Goal: Transaction & Acquisition: Book appointment/travel/reservation

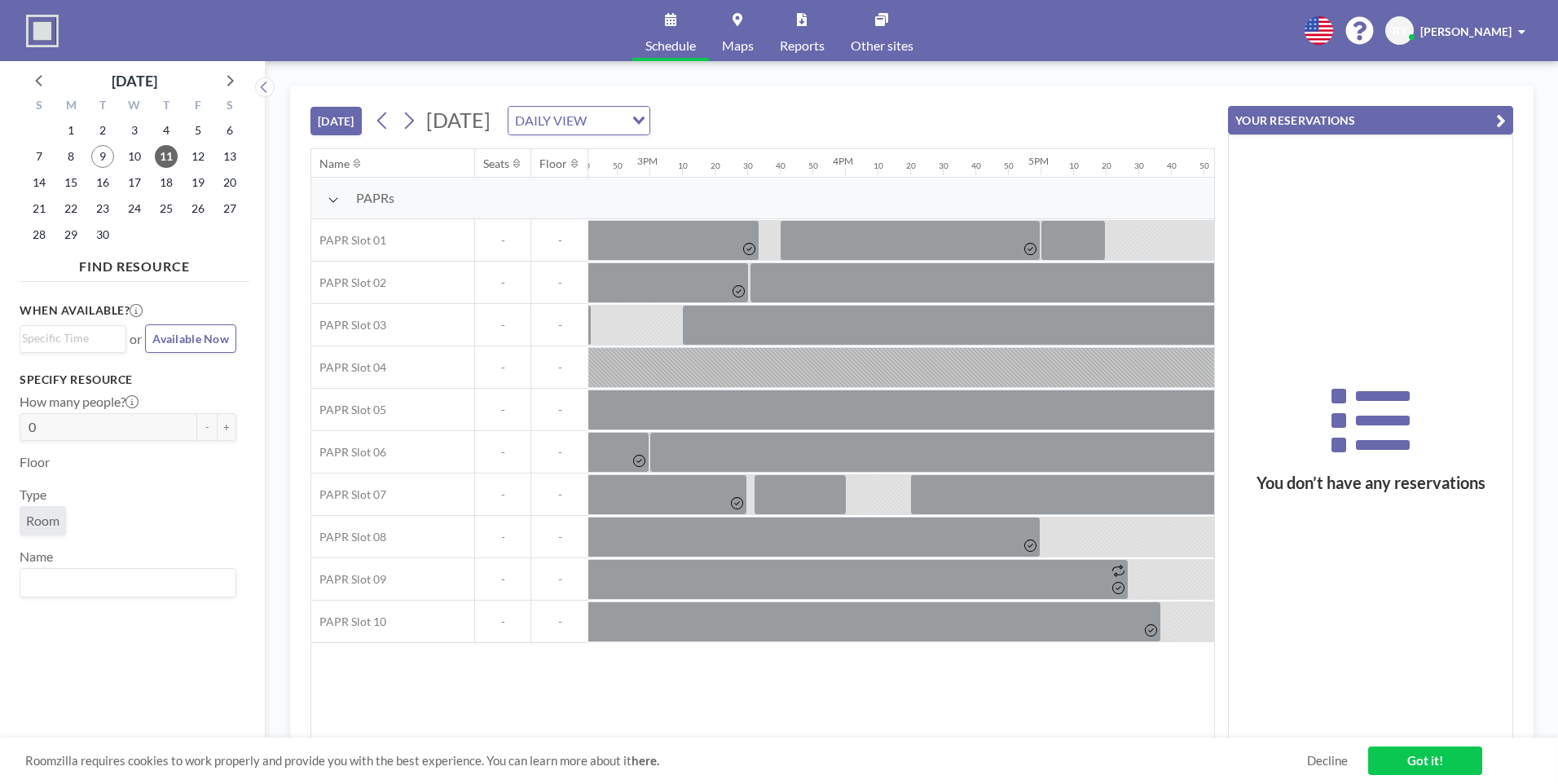
scroll to position [0, 2901]
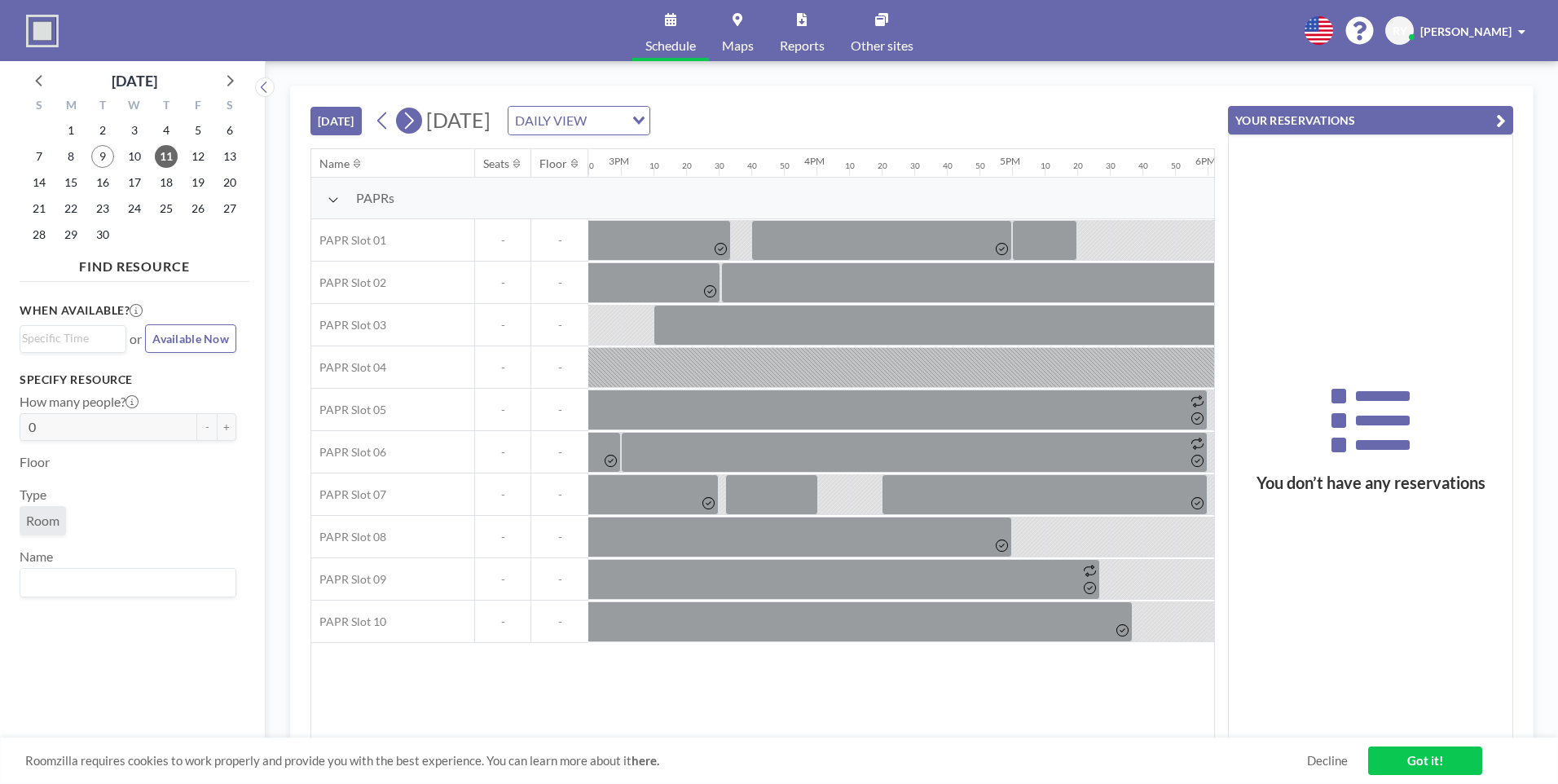
click at [417, 111] on icon at bounding box center [409, 121] width 16 height 25
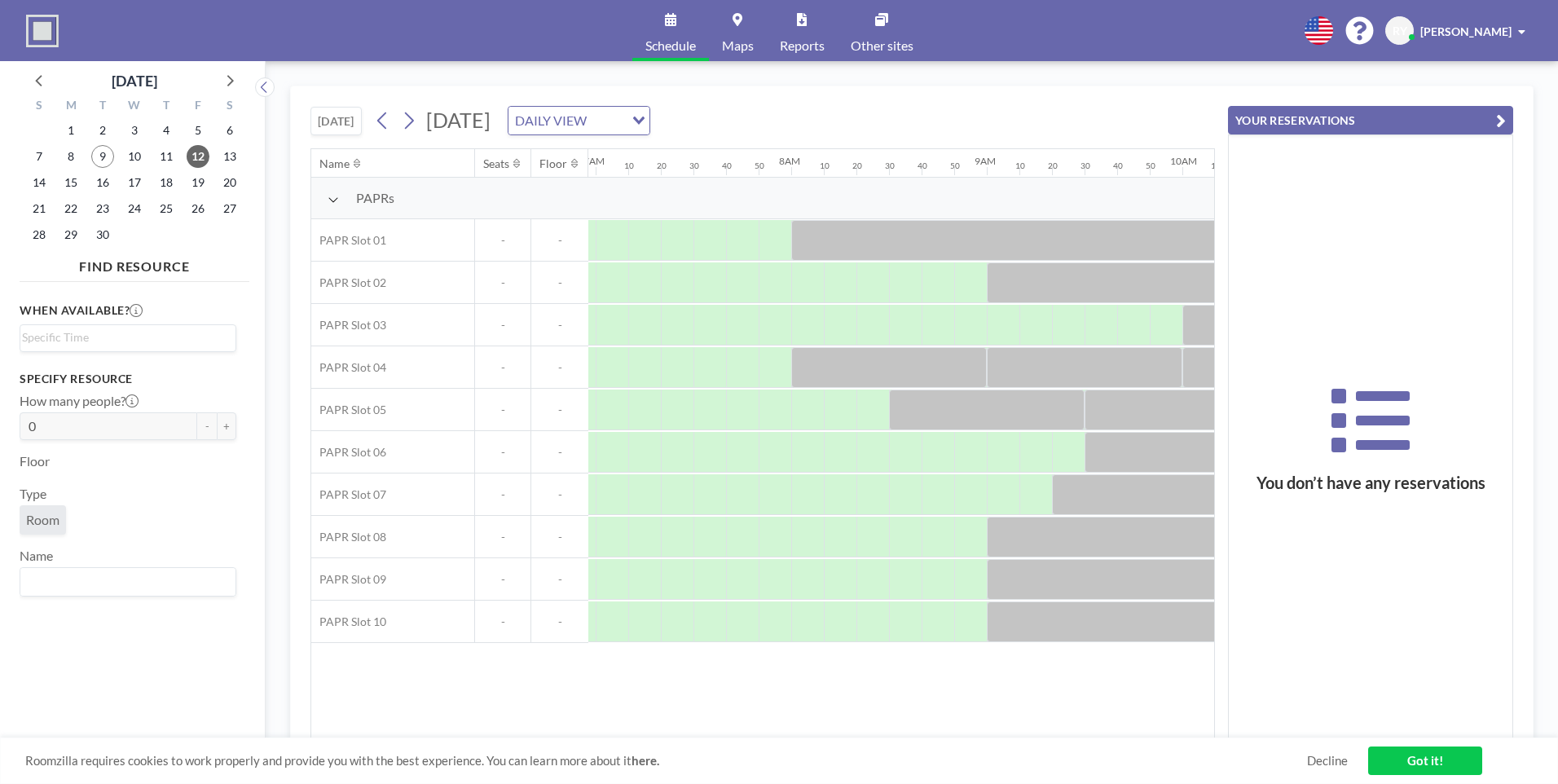
scroll to position [0, 1356]
click at [809, 317] on div at bounding box center [812, 325] width 33 height 41
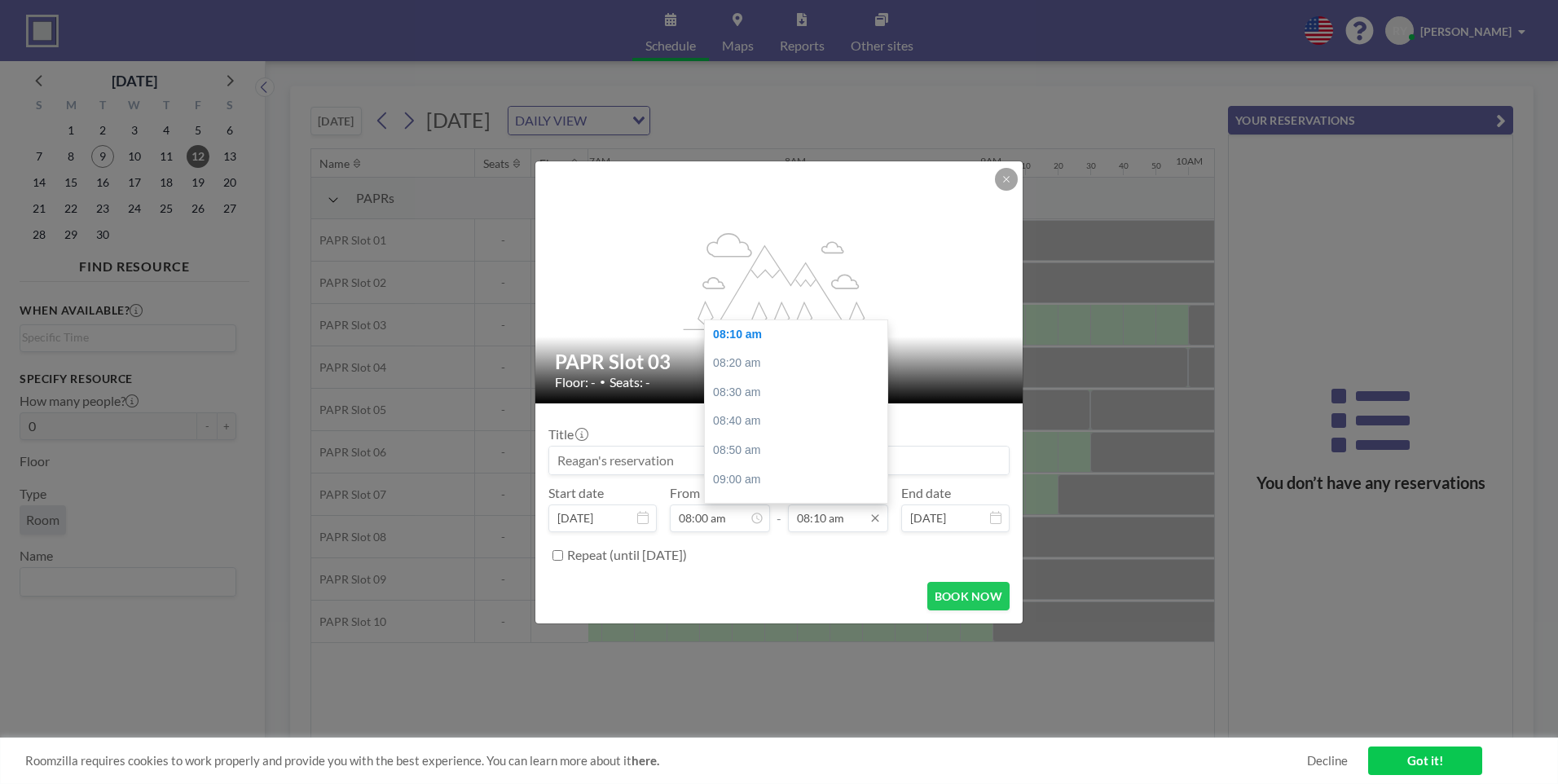
click at [840, 523] on input "08:10 am" at bounding box center [838, 517] width 100 height 27
click at [796, 415] on div "10:00 am" at bounding box center [800, 409] width 190 height 29
type input "10:00 am"
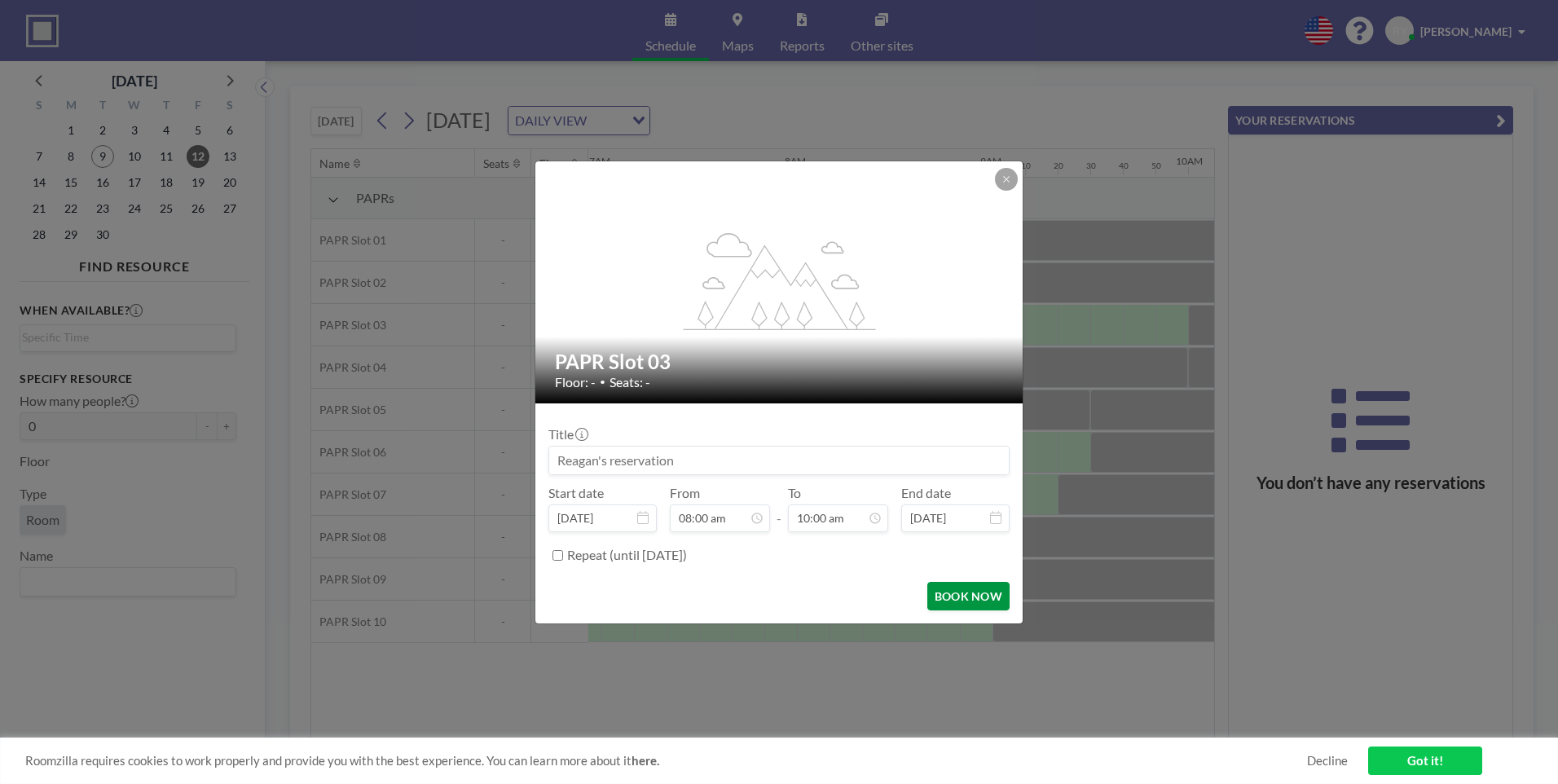
click at [933, 589] on button "BOOK NOW" at bounding box center [968, 595] width 82 height 28
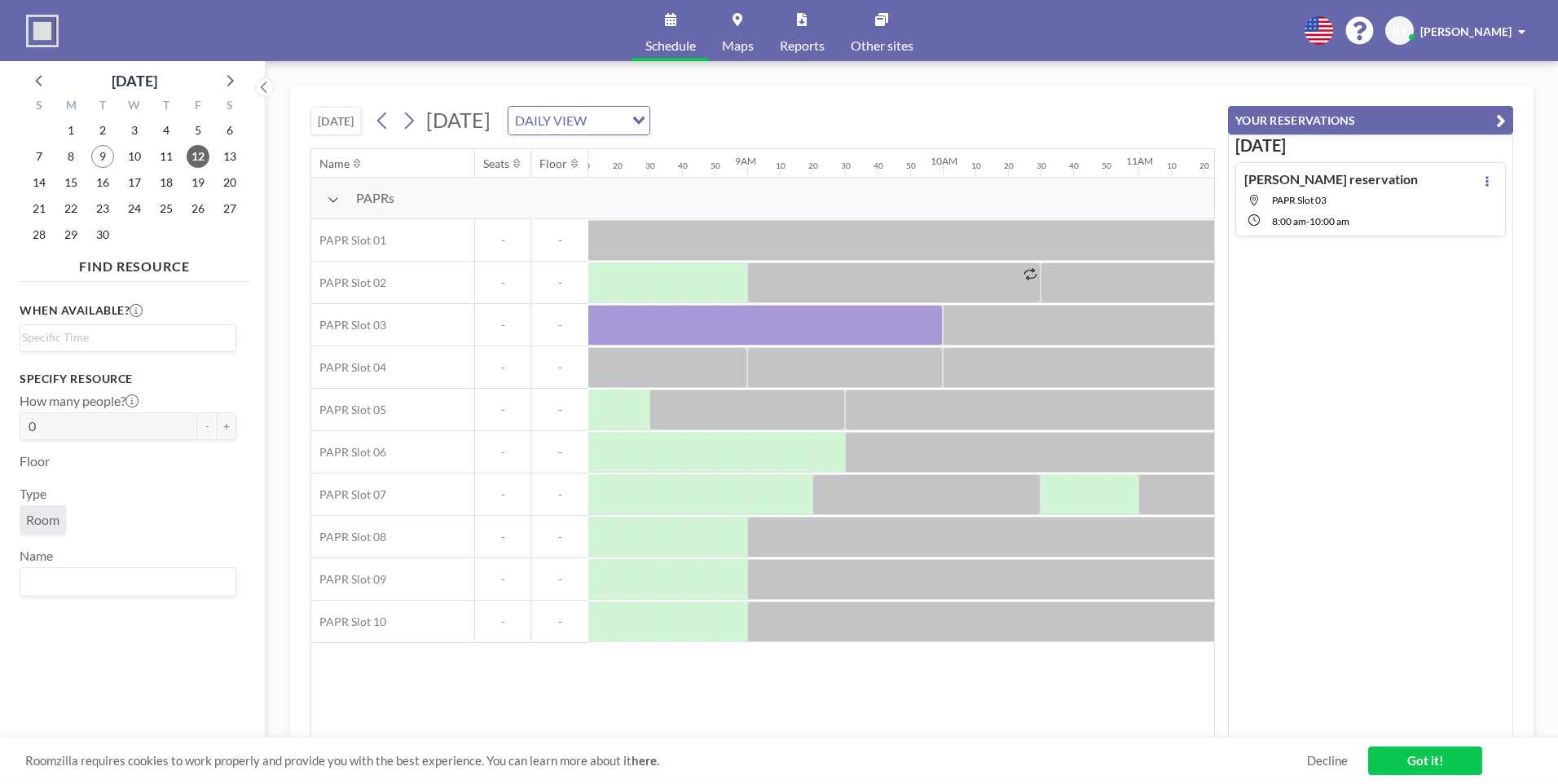
scroll to position [0, 1495]
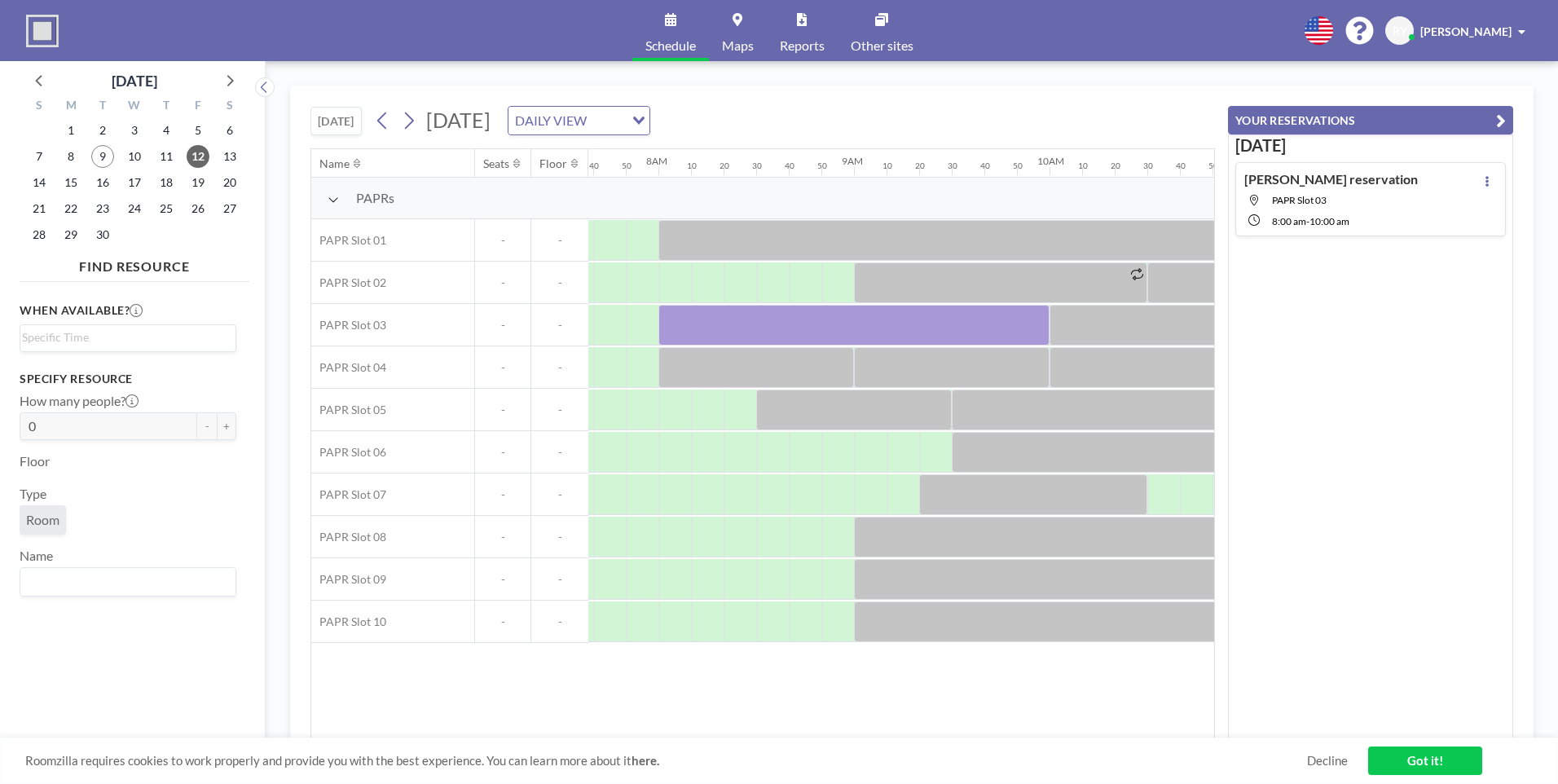
drag, startPoint x: 686, startPoint y: 729, endPoint x: 732, endPoint y: 731, distance: 46.0
click at [732, 731] on div "Name Seats Floor 12AM 10 20 30 40 50 1AM 10 20 30 40 50 2AM 10 20 30 40 50 3AM …" at bounding box center [762, 443] width 903 height 589
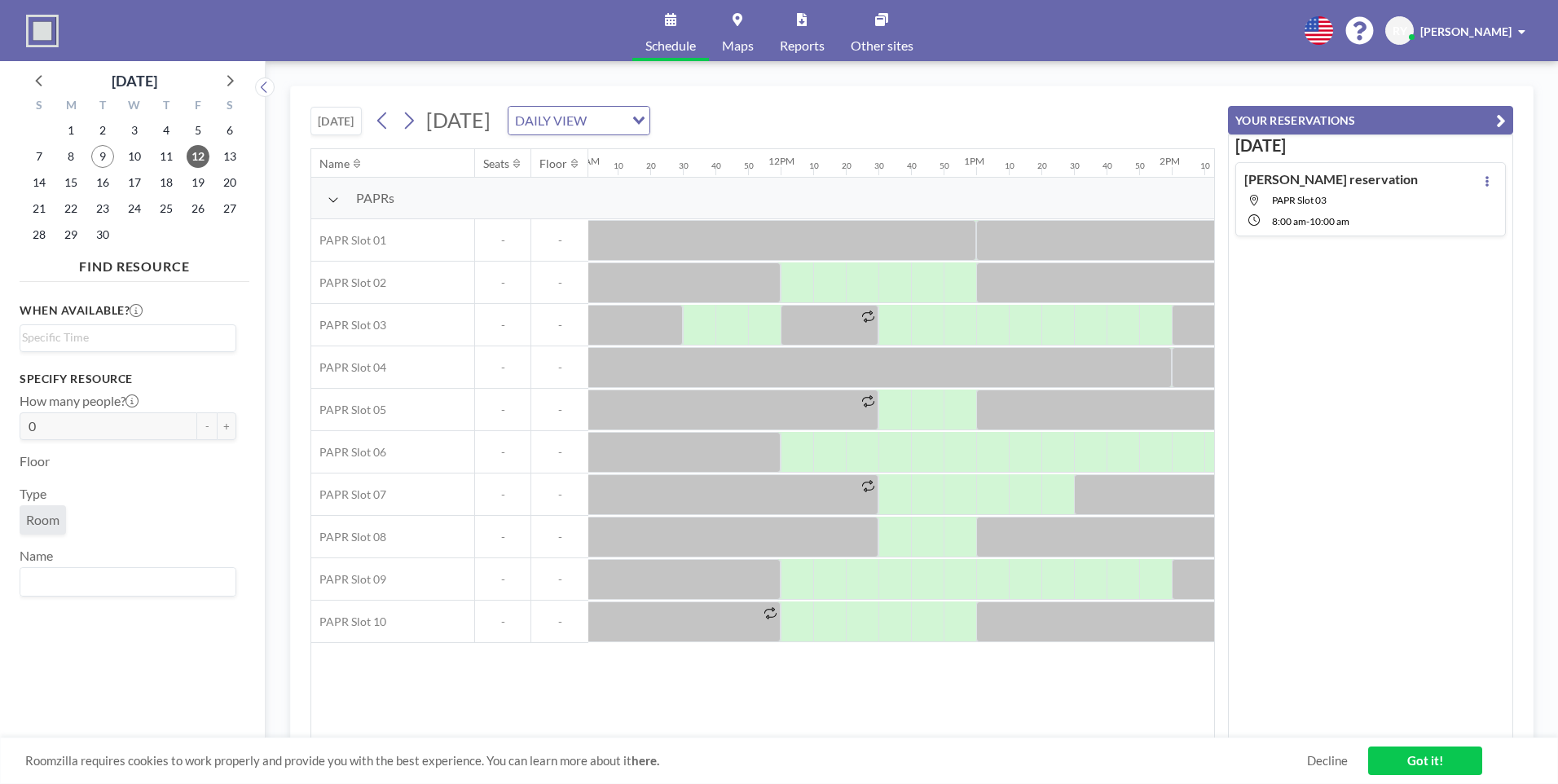
scroll to position [0, 2298]
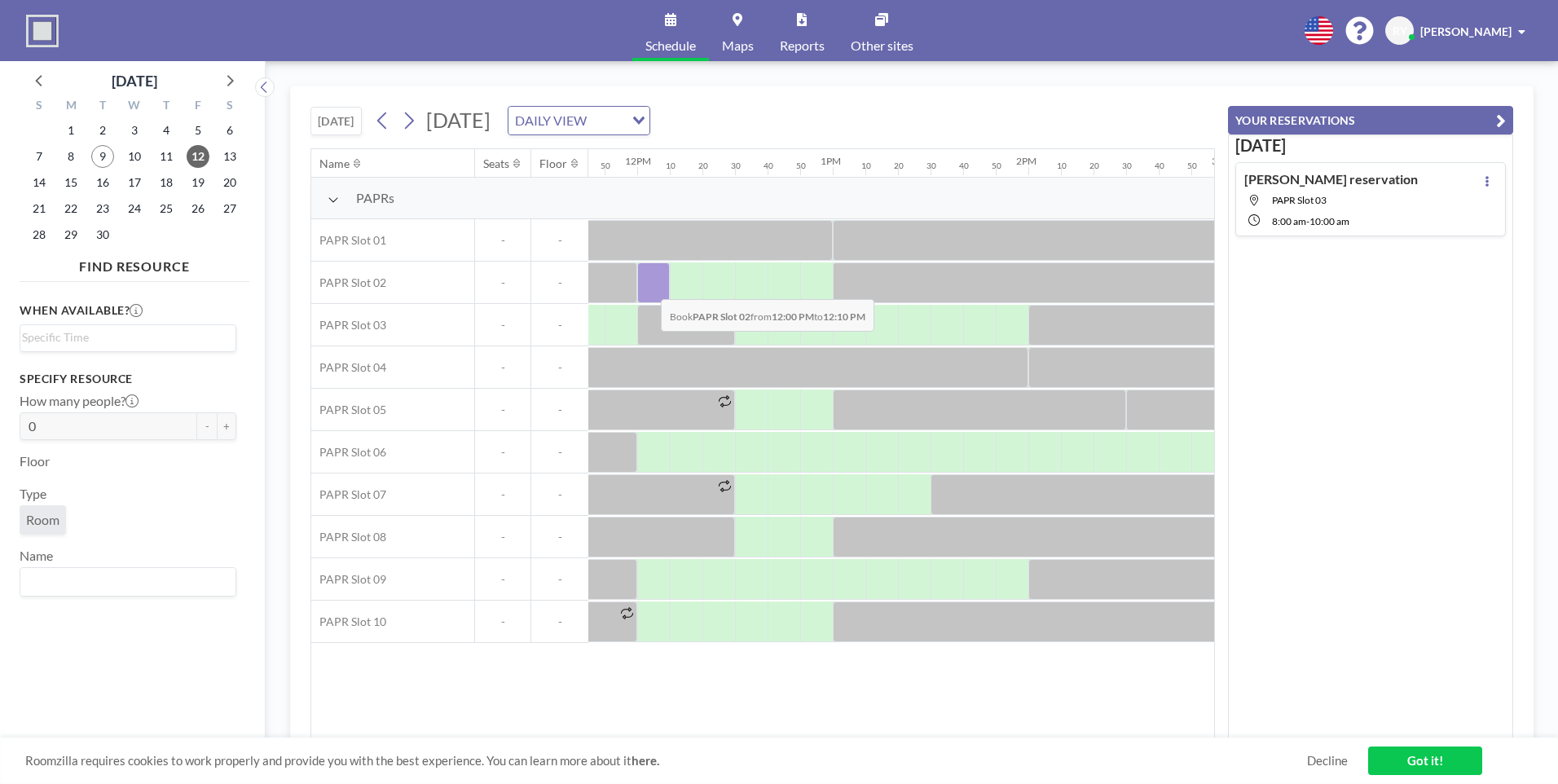
click at [648, 286] on div at bounding box center [653, 283] width 33 height 41
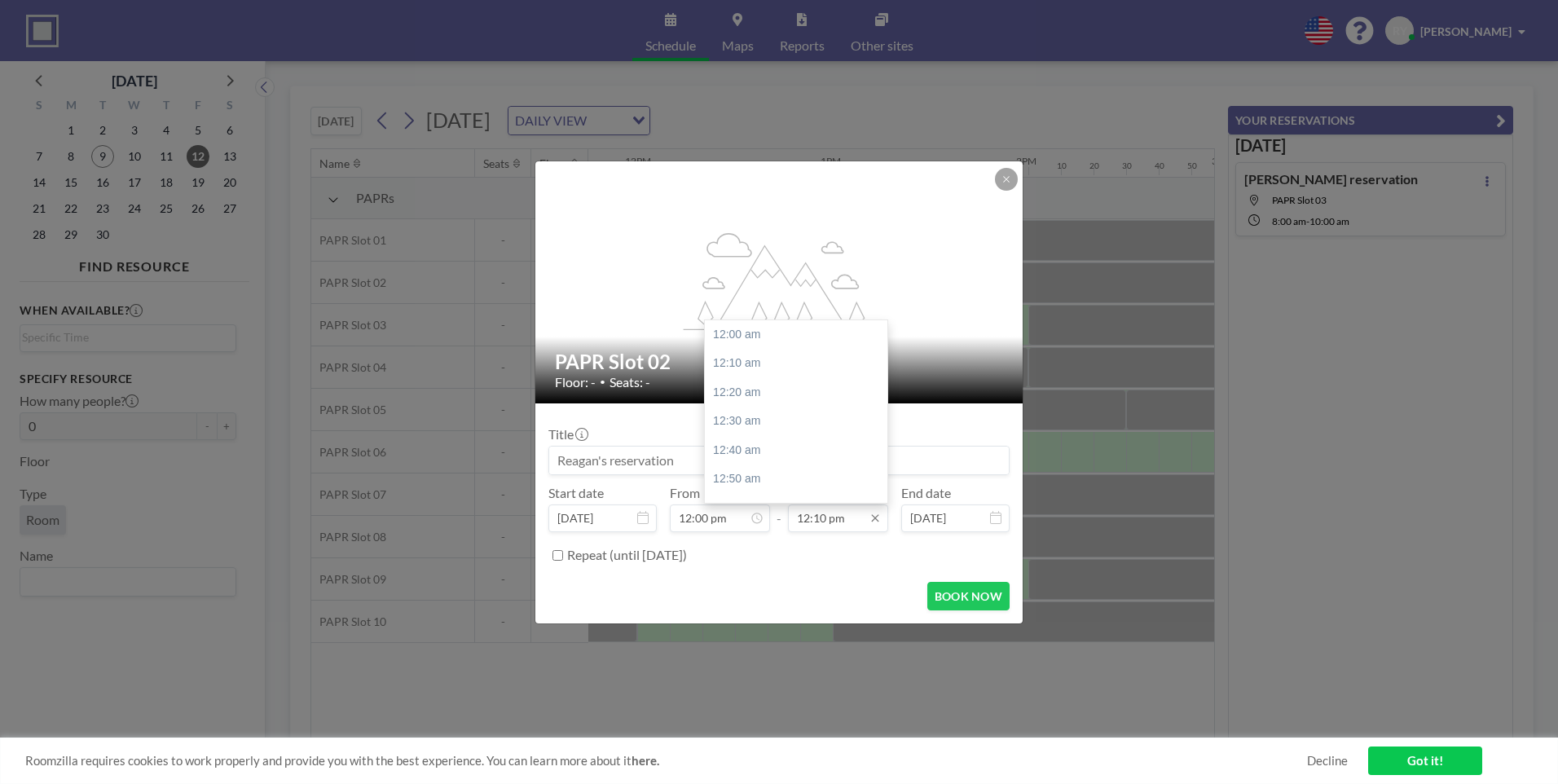
scroll to position [2116, 0]
click at [749, 479] on div "01:00 pm" at bounding box center [800, 479] width 190 height 29
type input "01:00 pm"
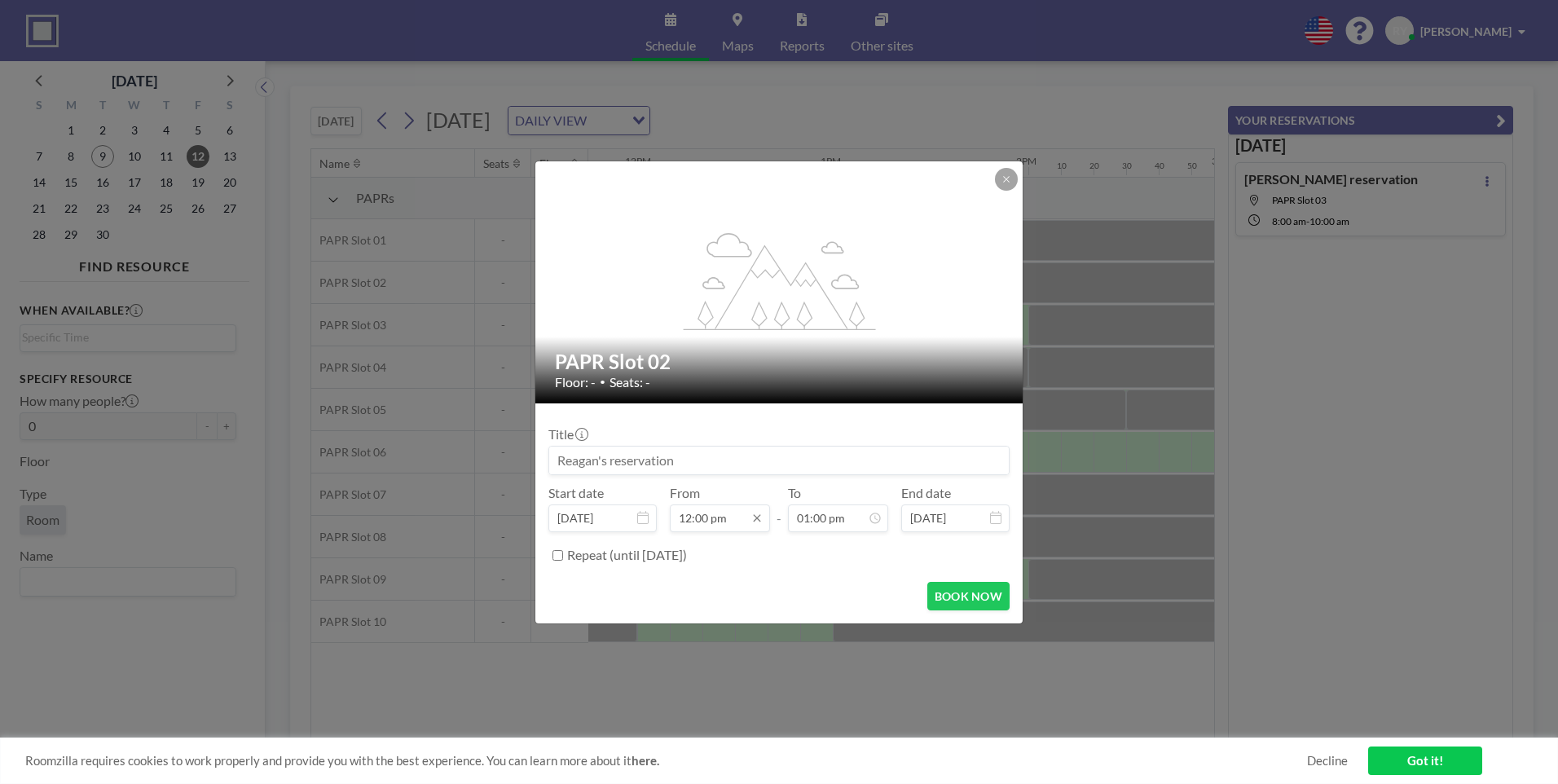
scroll to position [2088, 0]
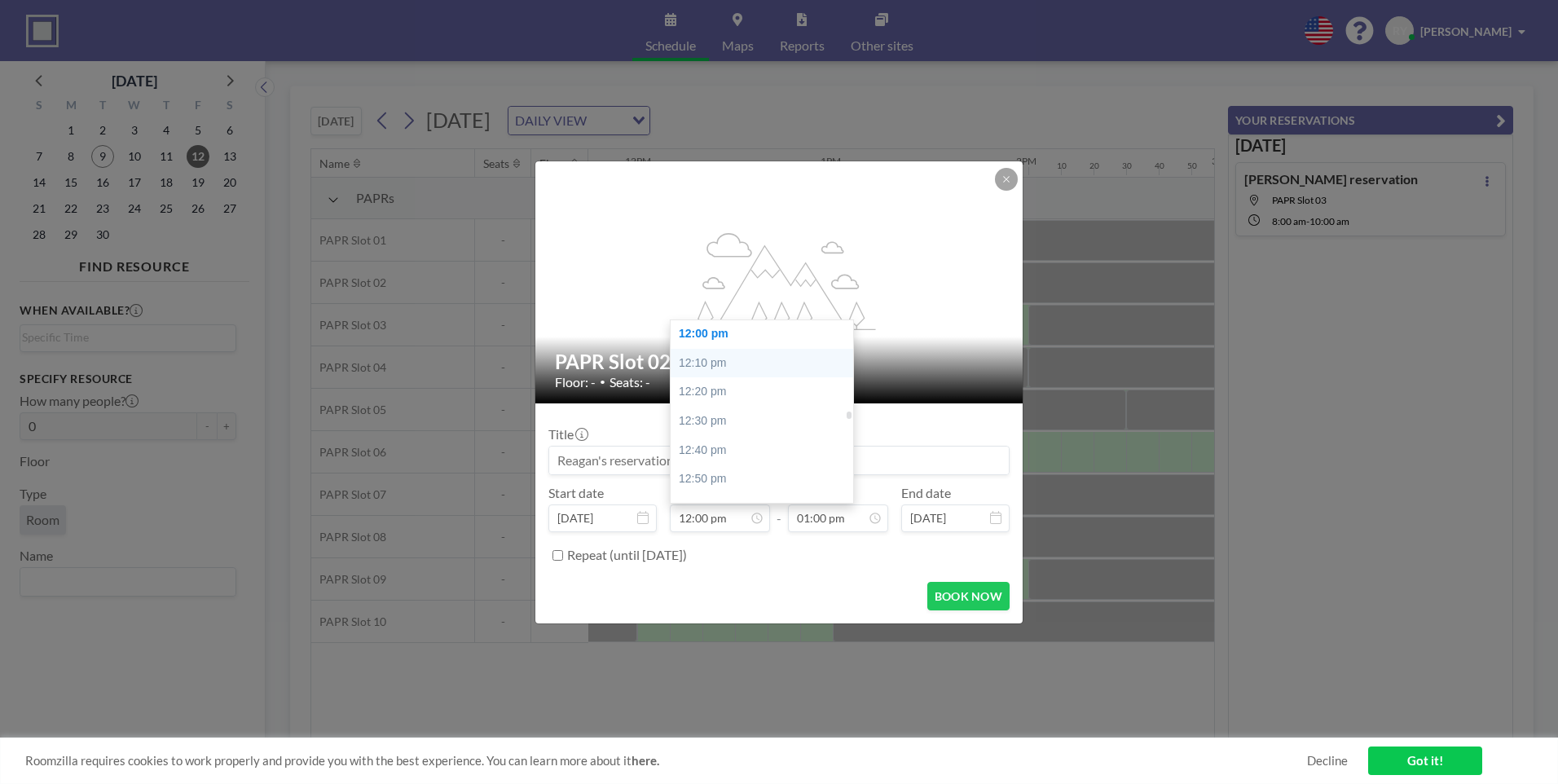
click at [730, 362] on div "12:10 pm" at bounding box center [766, 363] width 190 height 29
type input "12:10 pm"
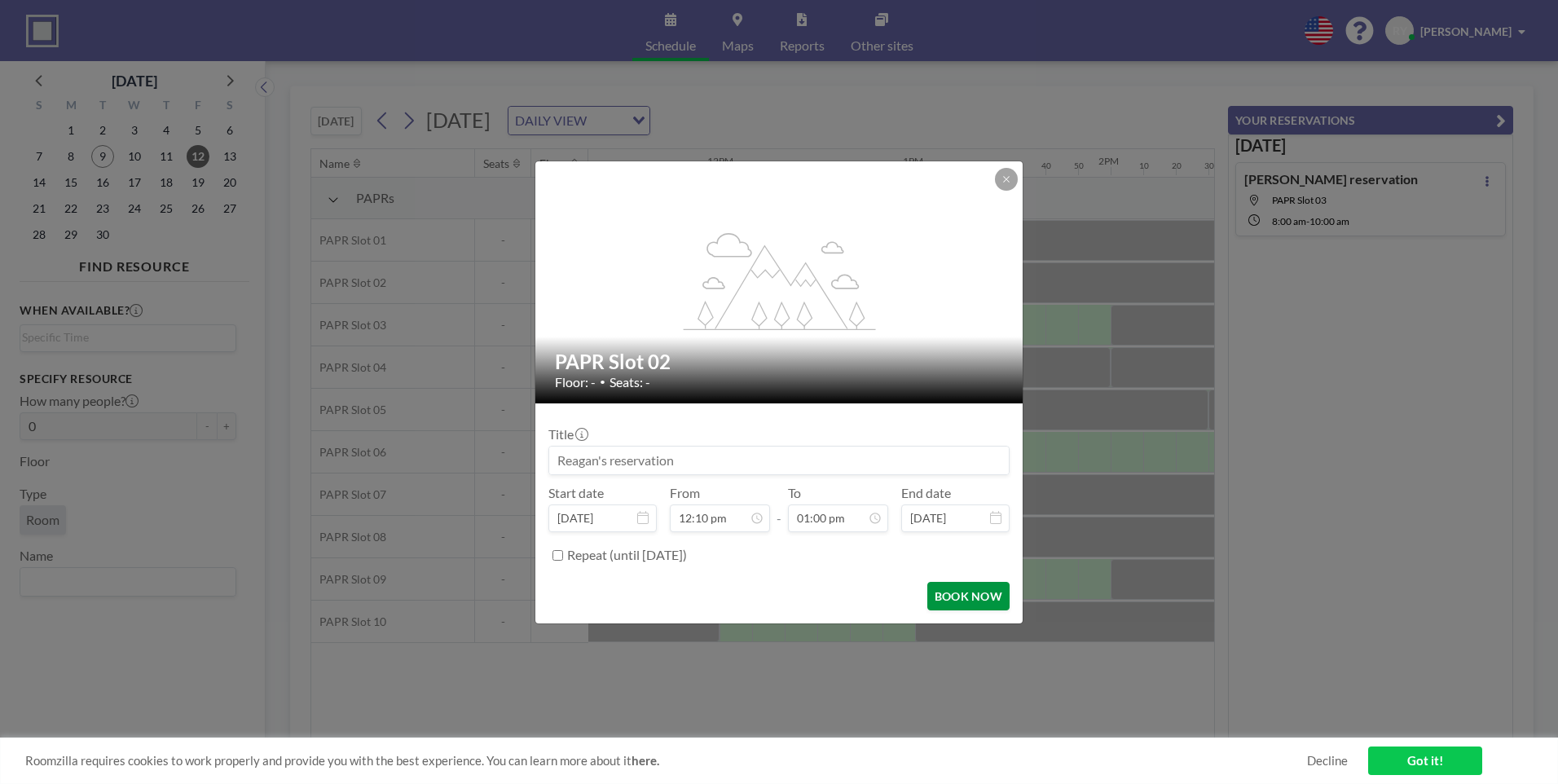
scroll to position [0, 2347]
click at [968, 595] on button "BOOK NOW" at bounding box center [968, 595] width 82 height 28
